Goal: Information Seeking & Learning: Learn about a topic

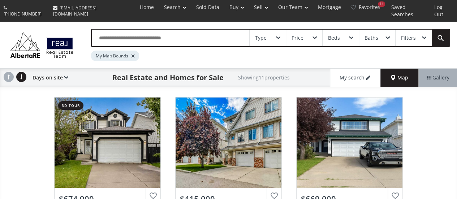
click at [133, 55] on div at bounding box center [133, 56] width 4 height 3
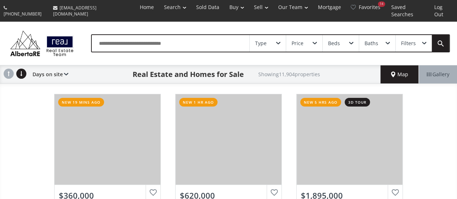
click at [217, 37] on input "text" at bounding box center [171, 43] width 158 height 17
click at [395, 71] on span "Map" at bounding box center [399, 74] width 17 height 7
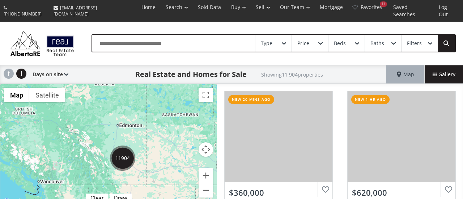
click at [121, 150] on img "11904" at bounding box center [122, 158] width 25 height 25
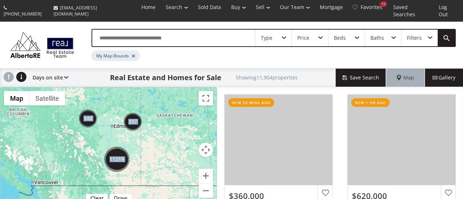
drag, startPoint x: 149, startPoint y: 134, endPoint x: 165, endPoint y: 111, distance: 27.9
click at [165, 111] on div "← Move left → Move right ↑ Move up ↓ Move down + Zoom in - Zoom out Home Jump l…" at bounding box center [108, 147] width 217 height 120
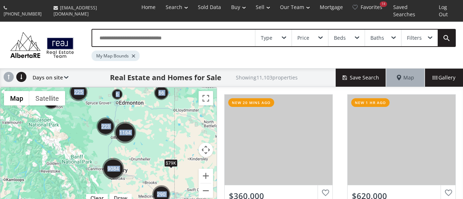
drag, startPoint x: 113, startPoint y: 161, endPoint x: 155, endPoint y: 158, distance: 42.8
click at [155, 158] on div "To navigate, press the arrow keys. $79K" at bounding box center [108, 146] width 216 height 119
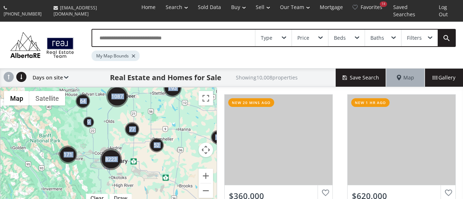
drag, startPoint x: 107, startPoint y: 147, endPoint x: 150, endPoint y: 122, distance: 50.0
click at [150, 122] on div "To navigate, press the arrow keys." at bounding box center [108, 146] width 216 height 119
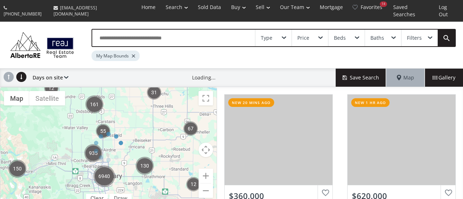
click at [108, 142] on div "← Move left → Move right ↑ Move up ↓ Move down + Zoom in - Zoom out Home Jump l…" at bounding box center [108, 147] width 217 height 120
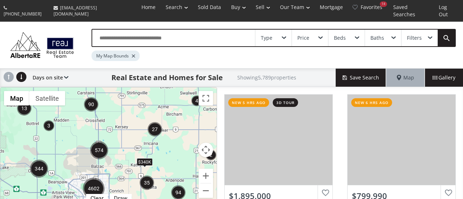
click at [98, 141] on img "574" at bounding box center [99, 150] width 18 height 18
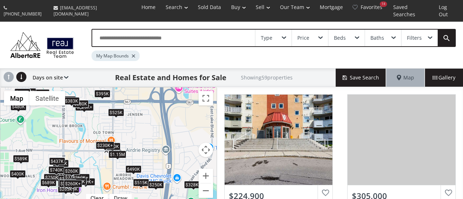
drag, startPoint x: 130, startPoint y: 129, endPoint x: 151, endPoint y: 114, distance: 25.8
click at [151, 114] on div "To navigate, press the arrow keys. $225K+ $305K $260K+ $275K $500K $225K+ $440K…" at bounding box center [108, 146] width 216 height 119
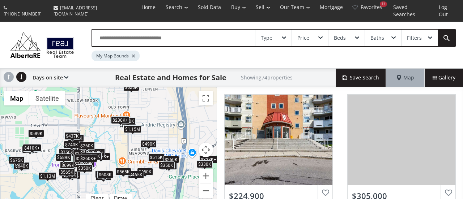
drag, startPoint x: 80, startPoint y: 147, endPoint x: 96, endPoint y: 121, distance: 30.6
click at [96, 121] on div "To navigate, press the arrow keys. $225K+ $305K $320K $260K+ $275K $450K $225K+…" at bounding box center [108, 146] width 216 height 119
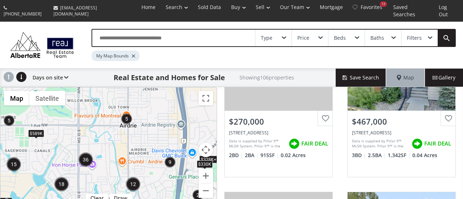
scroll to position [642, 0]
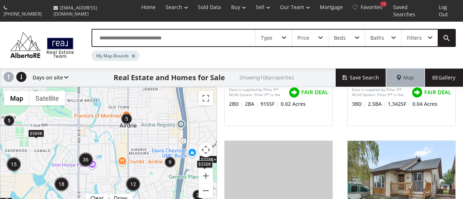
click at [321, 37] on span at bounding box center [320, 38] width 4 height 3
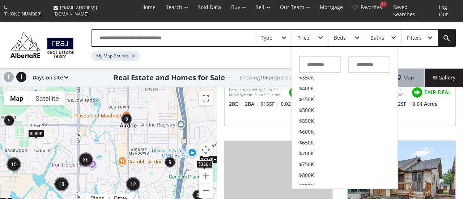
scroll to position [91, 0]
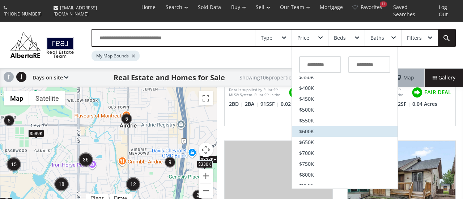
click at [306, 129] on span "$600K" at bounding box center [306, 131] width 15 height 5
type input "*******"
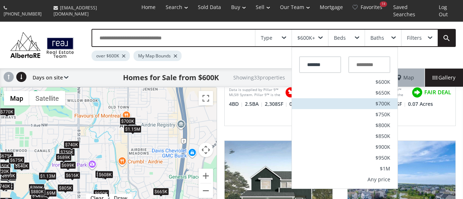
click at [380, 101] on span "$700K" at bounding box center [382, 103] width 15 height 5
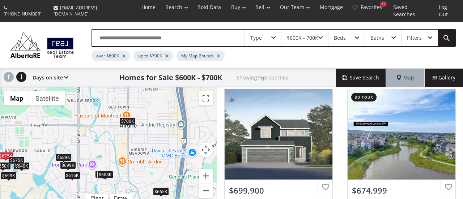
scroll to position [350, 0]
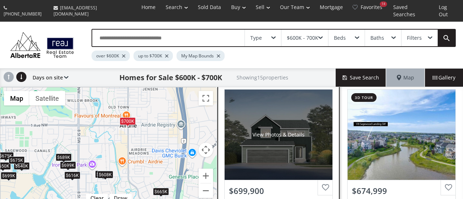
click at [266, 136] on div "View Photos & Details" at bounding box center [278, 135] width 108 height 90
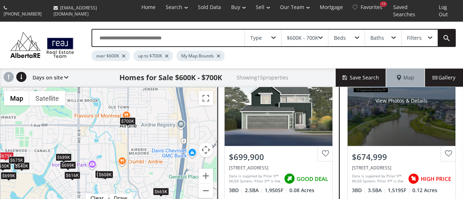
scroll to position [378, 0]
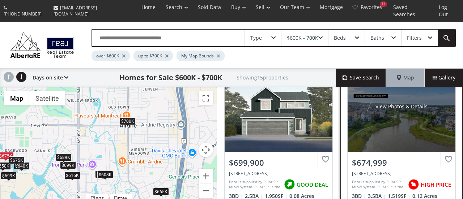
click at [395, 120] on div "View Photos & Details" at bounding box center [401, 106] width 108 height 90
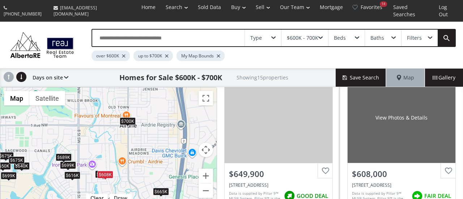
scroll to position [546, 0]
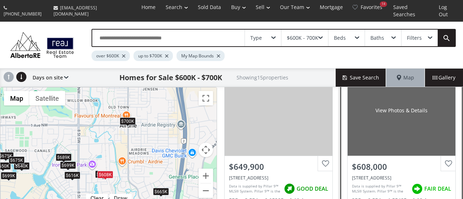
click at [410, 109] on div "View Photos & Details" at bounding box center [401, 110] width 108 height 90
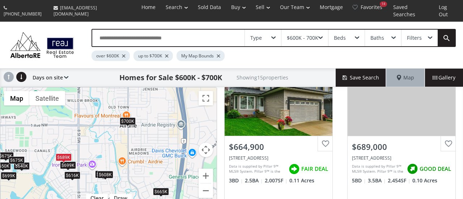
scroll to position [778, 0]
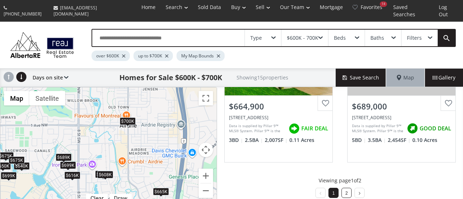
click at [345, 191] on link "2" at bounding box center [346, 193] width 3 height 5
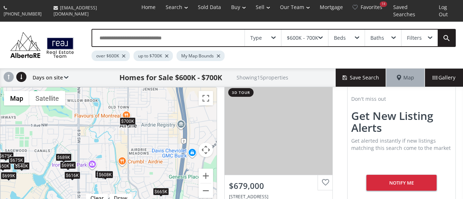
scroll to position [405, 0]
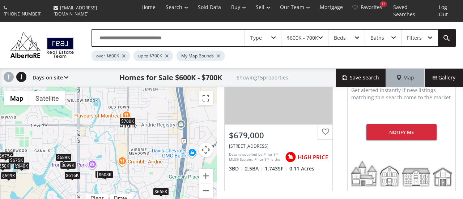
click at [322, 37] on span at bounding box center [320, 38] width 4 height 3
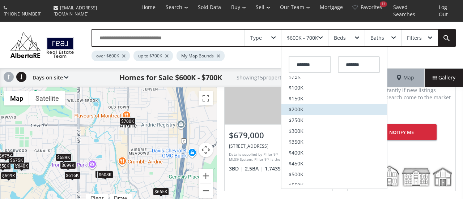
scroll to position [52, 0]
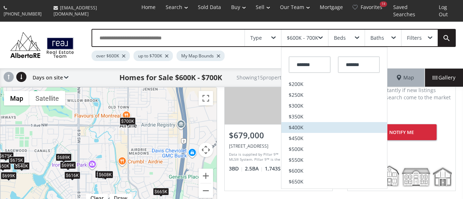
click at [300, 125] on span "$400K" at bounding box center [295, 127] width 15 height 5
type input "*******"
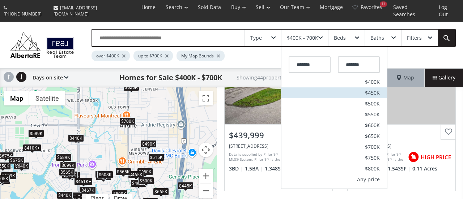
click at [372, 90] on span "$450K" at bounding box center [372, 92] width 15 height 5
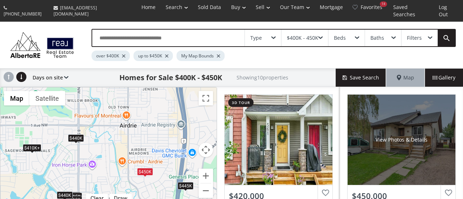
scroll to position [29, 0]
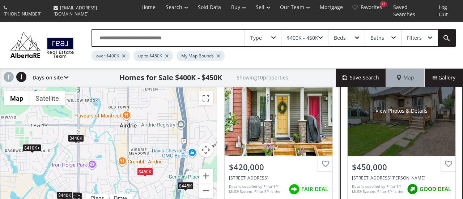
click at [404, 119] on div "View Photos & Details" at bounding box center [401, 111] width 108 height 90
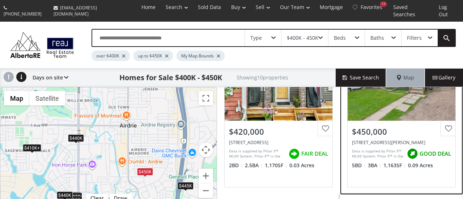
scroll to position [0, 0]
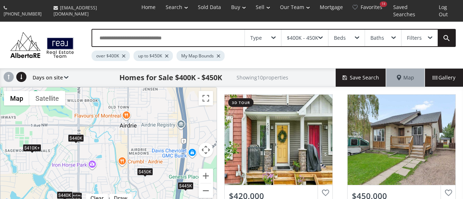
click at [318, 35] on div "$400K - 450K" at bounding box center [302, 37] width 31 height 5
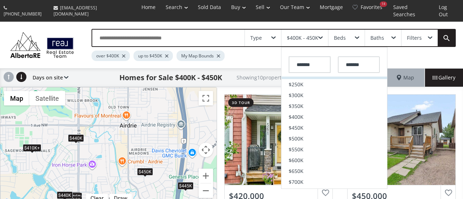
scroll to position [65, 0]
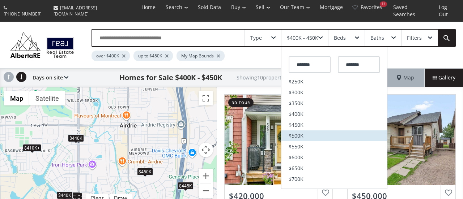
click at [299, 132] on li "$500K" at bounding box center [334, 135] width 106 height 11
type input "*******"
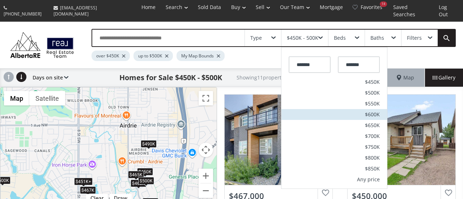
click at [373, 112] on span "$600K" at bounding box center [372, 114] width 15 height 5
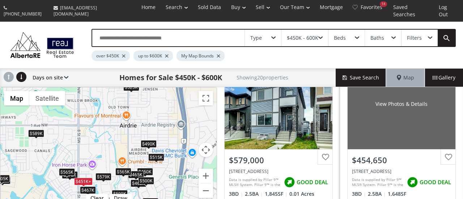
scroll to position [552, 0]
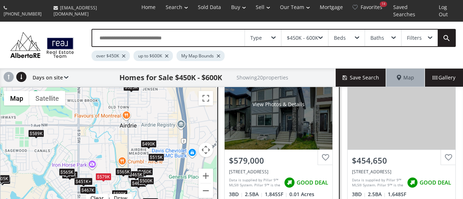
click at [265, 125] on div "View Photos & Details" at bounding box center [278, 104] width 108 height 90
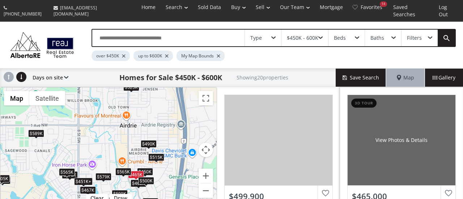
scroll to position [778, 0]
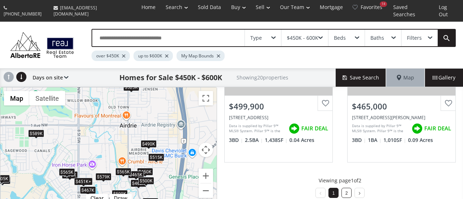
click at [345, 188] on li "2" at bounding box center [346, 193] width 10 height 10
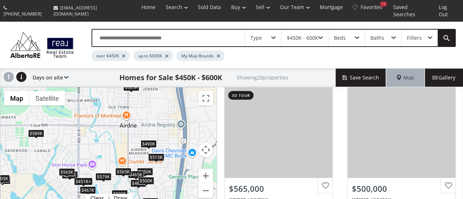
scroll to position [542, 0]
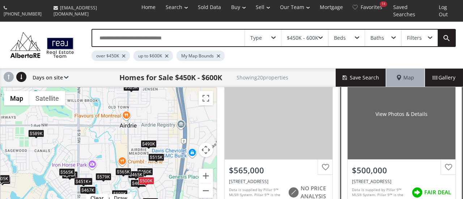
click at [397, 114] on div "View Photos & Details" at bounding box center [401, 114] width 108 height 90
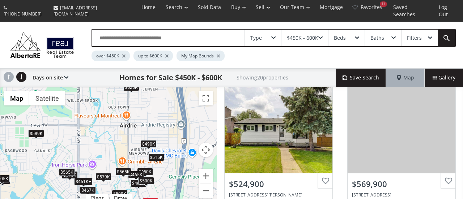
scroll to position [0, 0]
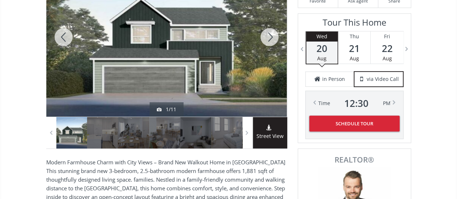
scroll to position [157, 0]
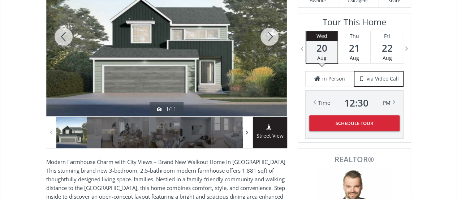
click at [248, 127] on span at bounding box center [247, 132] width 7 height 11
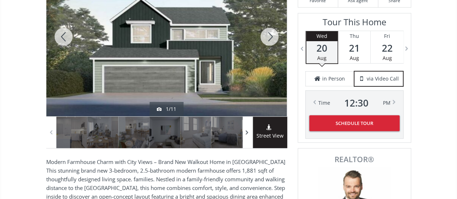
click at [248, 127] on span at bounding box center [247, 132] width 7 height 11
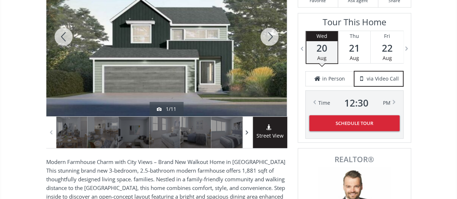
click at [248, 127] on span at bounding box center [247, 132] width 7 height 11
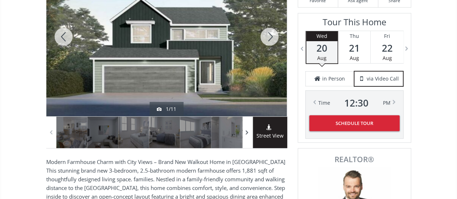
click at [248, 127] on span at bounding box center [247, 132] width 7 height 11
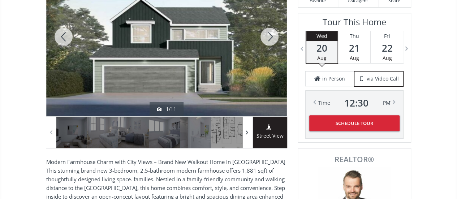
click at [248, 127] on span at bounding box center [247, 132] width 7 height 11
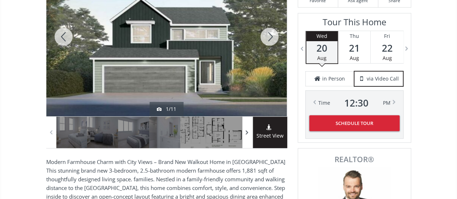
click at [248, 127] on span at bounding box center [247, 132] width 7 height 11
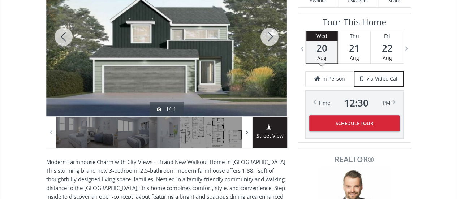
click at [248, 127] on span at bounding box center [247, 132] width 7 height 11
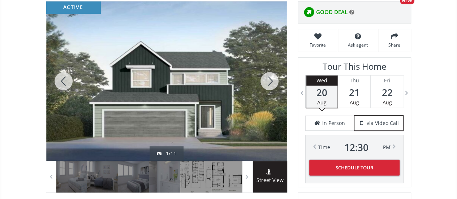
scroll to position [112, 0]
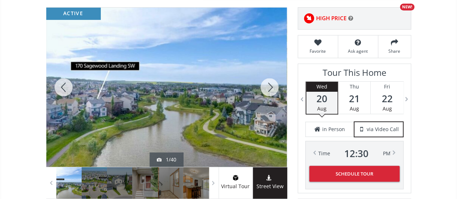
scroll to position [116, 0]
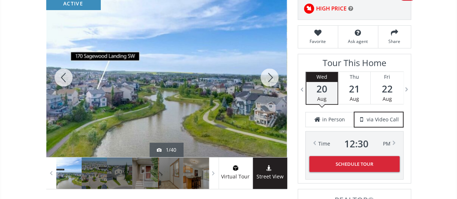
click at [269, 73] on div at bounding box center [269, 77] width 35 height 159
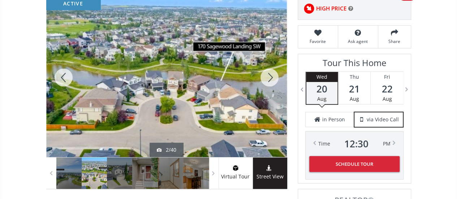
click at [269, 73] on div at bounding box center [269, 77] width 35 height 159
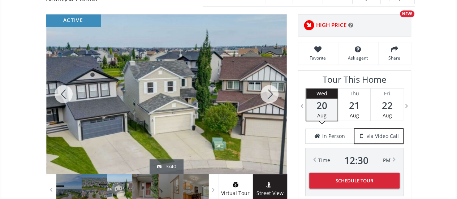
scroll to position [99, 0]
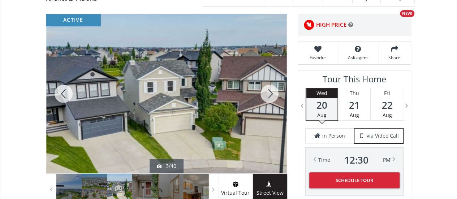
click at [271, 85] on div at bounding box center [269, 93] width 35 height 159
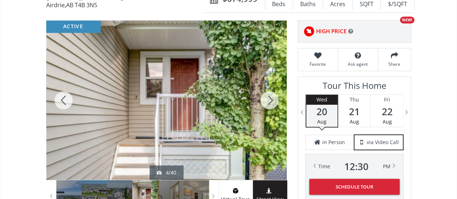
scroll to position [94, 0]
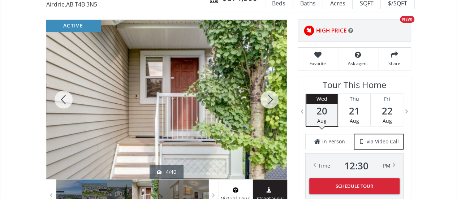
click at [272, 90] on div at bounding box center [269, 99] width 35 height 159
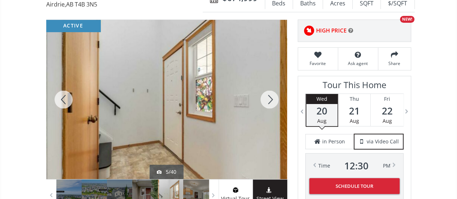
click at [272, 90] on div at bounding box center [269, 99] width 35 height 159
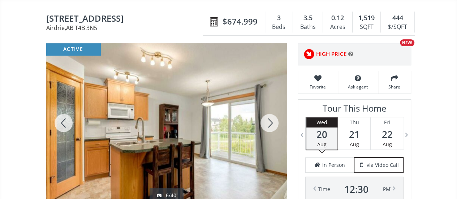
scroll to position [70, 0]
click at [271, 117] on div at bounding box center [269, 123] width 35 height 159
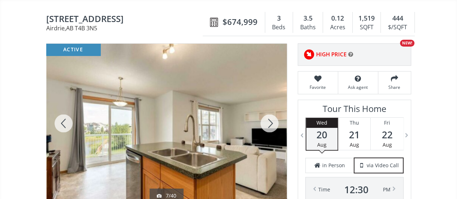
click at [271, 117] on div at bounding box center [269, 123] width 35 height 159
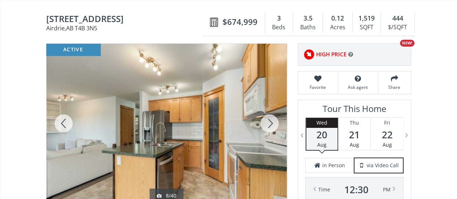
click at [271, 117] on div at bounding box center [269, 123] width 35 height 159
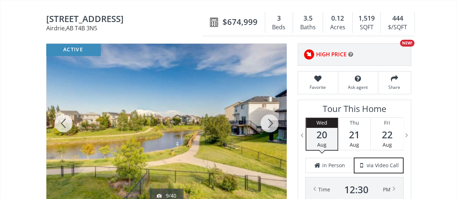
click at [271, 117] on div at bounding box center [269, 123] width 35 height 159
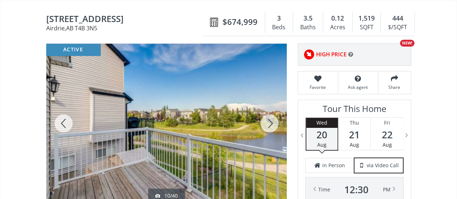
click at [271, 117] on div at bounding box center [269, 123] width 35 height 159
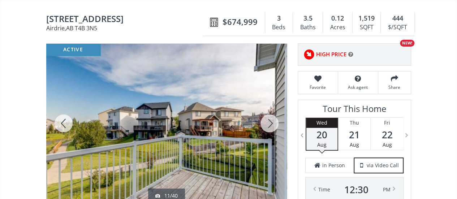
click at [271, 117] on div at bounding box center [269, 123] width 35 height 159
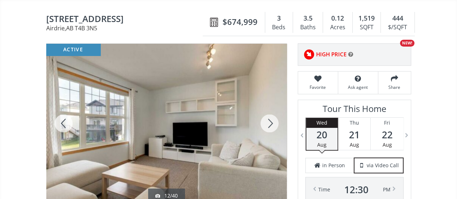
click at [271, 117] on div at bounding box center [269, 123] width 35 height 159
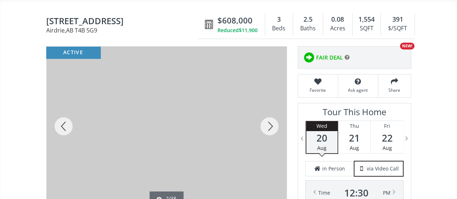
click at [269, 120] on div at bounding box center [269, 126] width 35 height 159
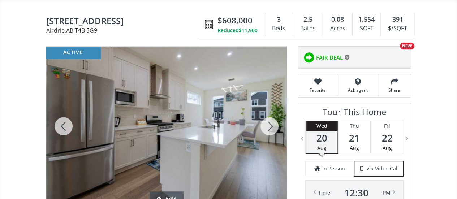
click at [269, 120] on div at bounding box center [269, 126] width 35 height 159
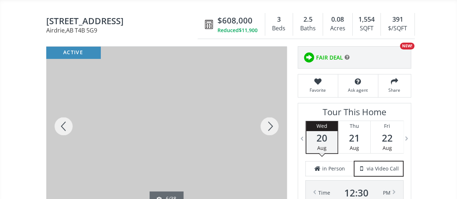
click at [269, 120] on div at bounding box center [269, 126] width 35 height 159
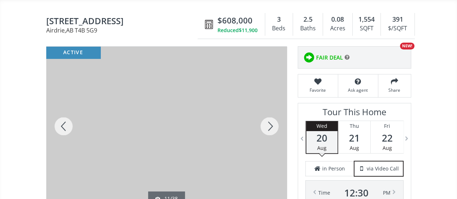
click at [269, 120] on div at bounding box center [269, 126] width 35 height 159
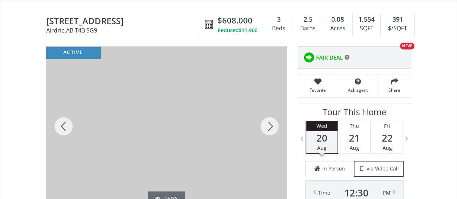
click at [269, 120] on div at bounding box center [269, 126] width 35 height 159
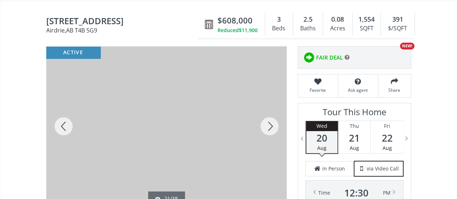
click at [269, 120] on div at bounding box center [269, 126] width 35 height 159
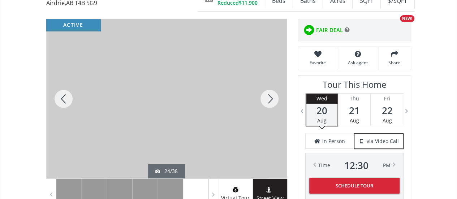
scroll to position [97, 0]
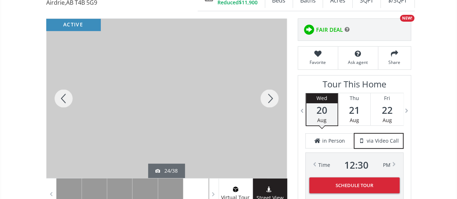
click at [270, 93] on div at bounding box center [269, 98] width 35 height 159
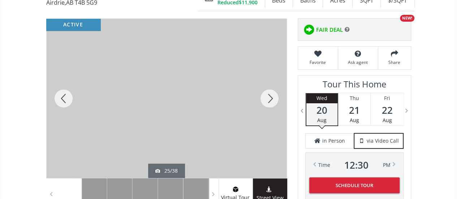
click at [270, 93] on div at bounding box center [269, 98] width 35 height 159
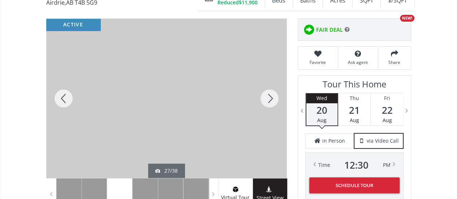
click at [270, 93] on div at bounding box center [269, 98] width 35 height 159
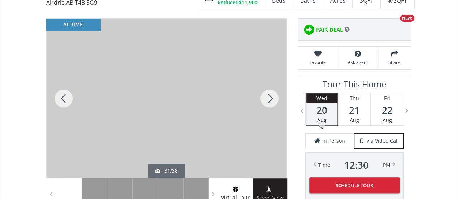
click at [270, 93] on div at bounding box center [269, 98] width 35 height 159
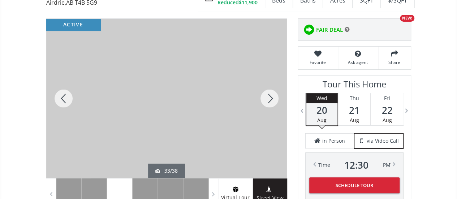
click at [270, 93] on div at bounding box center [269, 98] width 35 height 159
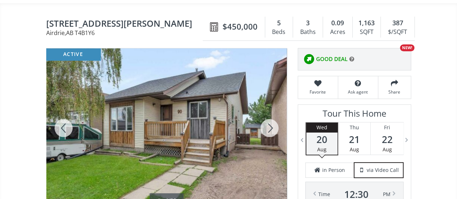
click at [267, 123] on div at bounding box center [269, 127] width 35 height 159
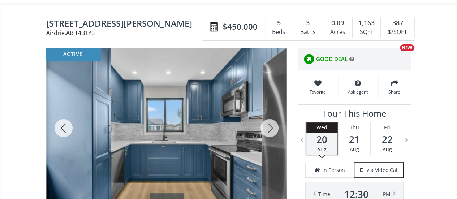
click at [267, 123] on div at bounding box center [269, 127] width 35 height 159
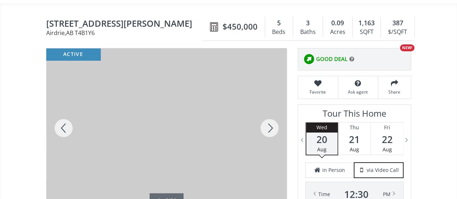
click at [267, 123] on div at bounding box center [269, 127] width 35 height 159
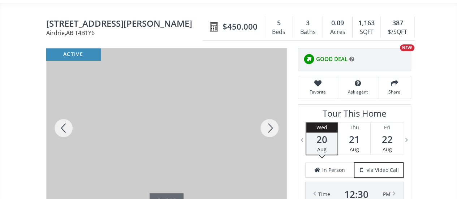
click at [267, 123] on div at bounding box center [269, 127] width 35 height 159
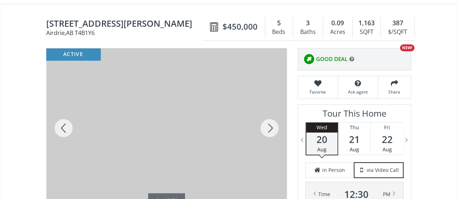
click at [267, 123] on div at bounding box center [269, 127] width 35 height 159
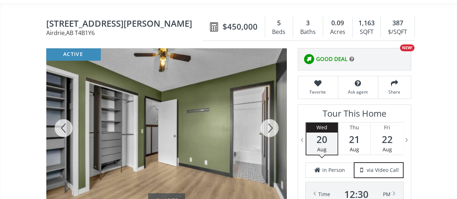
click at [267, 123] on div at bounding box center [269, 127] width 35 height 159
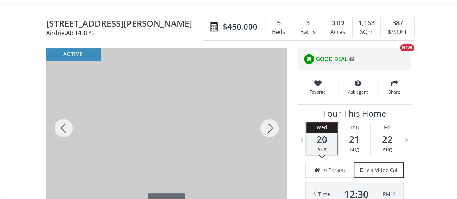
click at [267, 123] on div at bounding box center [269, 127] width 35 height 159
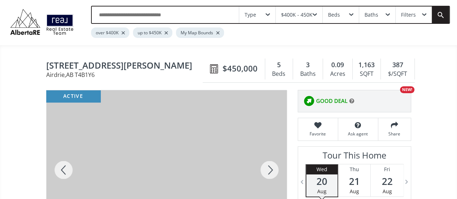
scroll to position [22, 0]
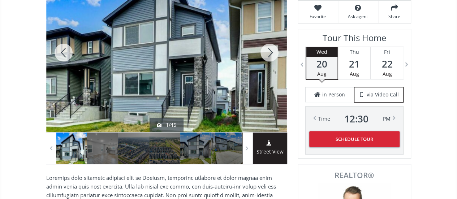
scroll to position [141, 0]
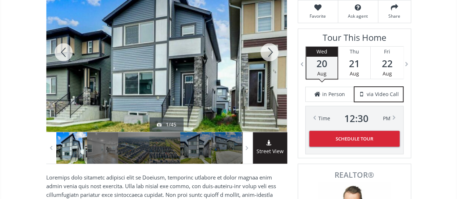
click at [271, 43] on div at bounding box center [269, 52] width 35 height 159
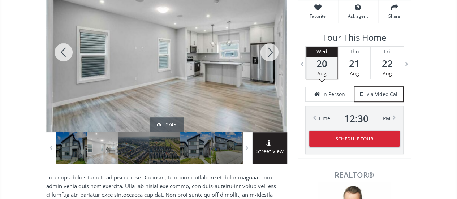
click at [271, 43] on div at bounding box center [269, 52] width 35 height 159
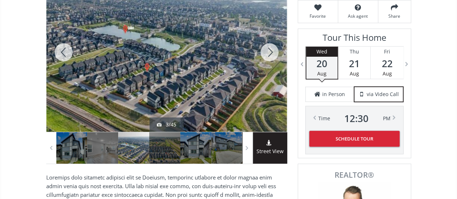
click at [271, 43] on div at bounding box center [269, 52] width 35 height 159
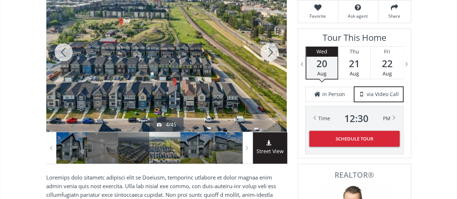
click at [271, 43] on div at bounding box center [269, 52] width 35 height 159
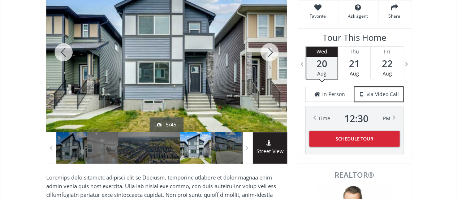
click at [271, 43] on div at bounding box center [269, 52] width 35 height 159
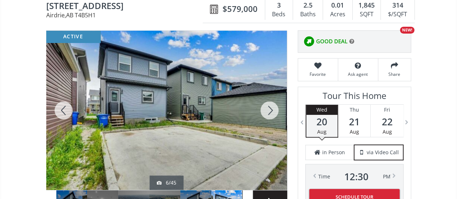
scroll to position [83, 0]
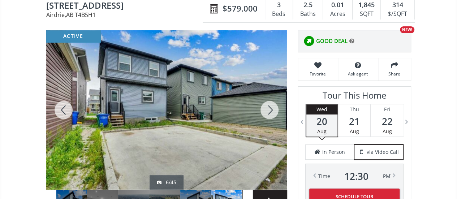
click at [275, 103] on div at bounding box center [269, 109] width 35 height 159
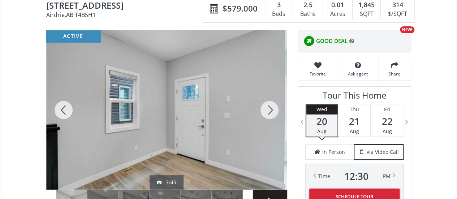
click at [275, 103] on div at bounding box center [269, 109] width 35 height 159
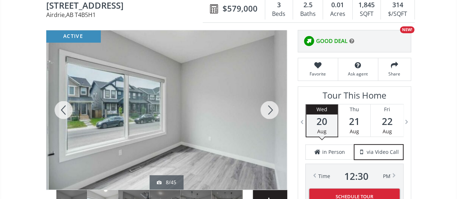
click at [275, 103] on div at bounding box center [269, 109] width 35 height 159
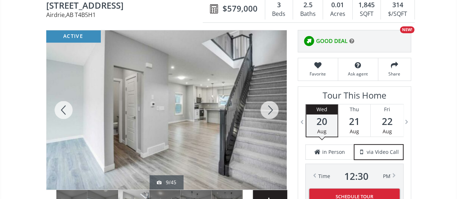
click at [275, 103] on div at bounding box center [269, 109] width 35 height 159
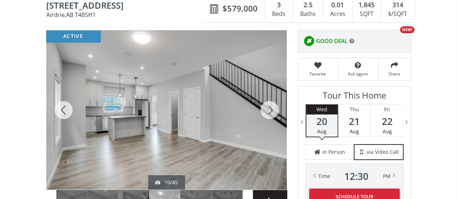
click at [275, 103] on div at bounding box center [269, 109] width 35 height 159
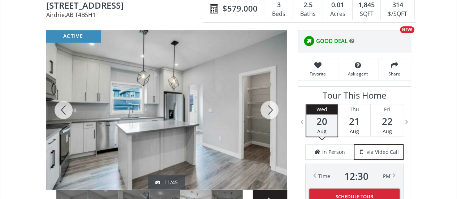
click at [275, 103] on div at bounding box center [269, 109] width 35 height 159
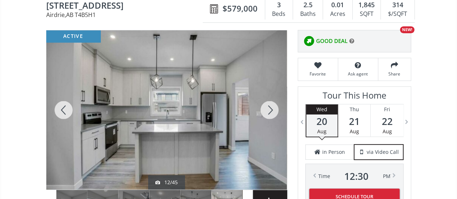
click at [275, 103] on div at bounding box center [269, 109] width 35 height 159
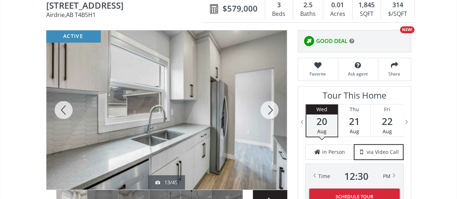
click at [275, 103] on div at bounding box center [269, 109] width 35 height 159
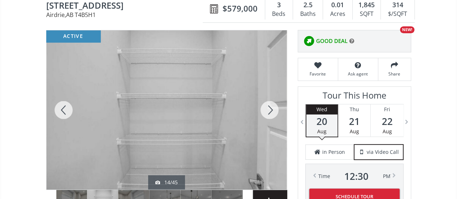
click at [275, 103] on div at bounding box center [269, 109] width 35 height 159
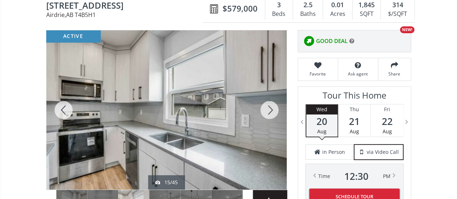
click at [275, 103] on div at bounding box center [269, 109] width 35 height 159
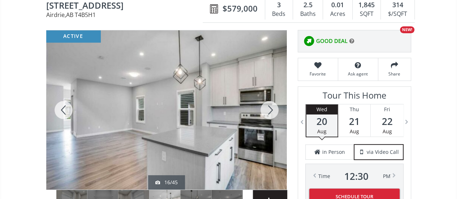
click at [275, 103] on div at bounding box center [269, 109] width 35 height 159
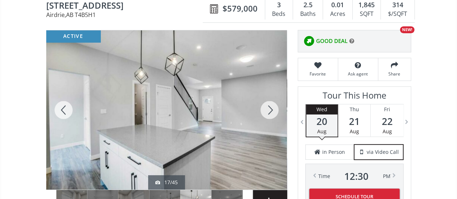
click at [273, 103] on div at bounding box center [269, 109] width 35 height 159
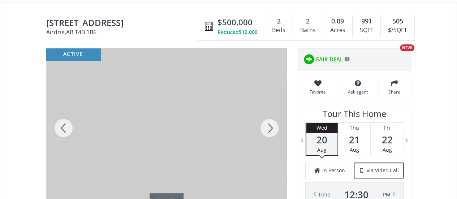
scroll to position [67, 0]
click at [271, 118] on div at bounding box center [269, 127] width 35 height 159
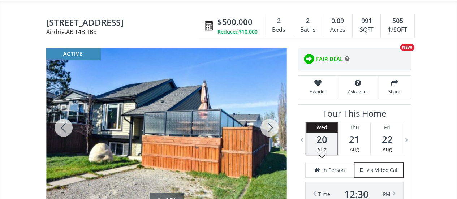
click at [271, 118] on div at bounding box center [269, 127] width 35 height 159
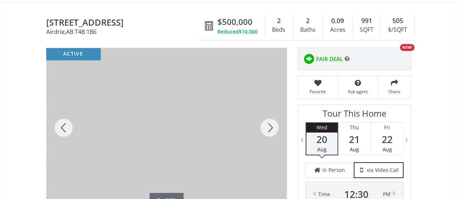
click at [271, 118] on div at bounding box center [269, 127] width 35 height 159
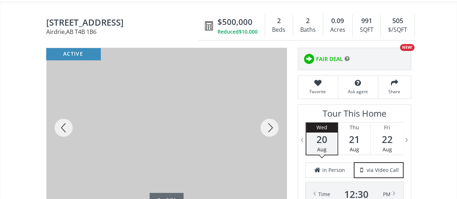
click at [271, 118] on div at bounding box center [269, 127] width 35 height 159
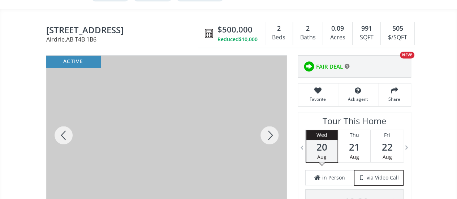
scroll to position [59, 0]
